Goal: Navigation & Orientation: Go to known website

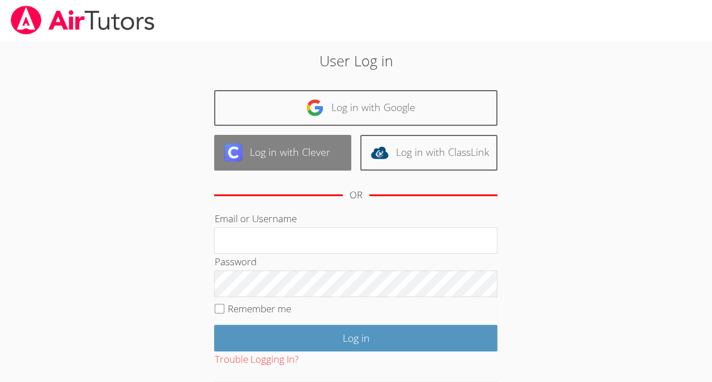
click at [281, 152] on link "Log in with Clever" at bounding box center [282, 153] width 137 height 36
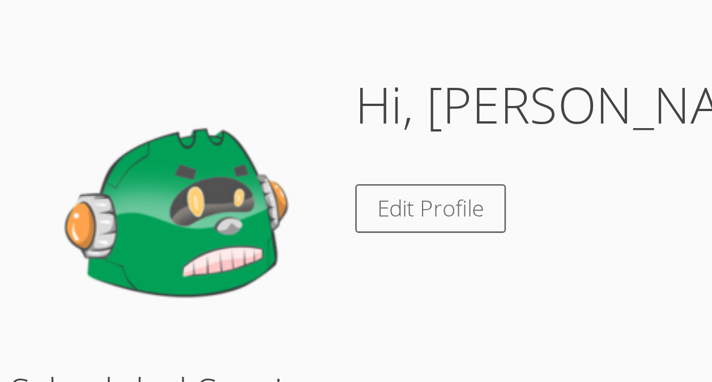
scroll to position [14, 0]
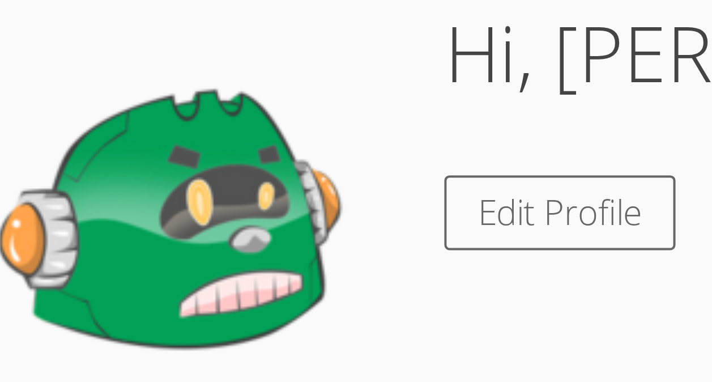
click at [187, 216] on img at bounding box center [166, 225] width 113 height 113
